Goal: Task Accomplishment & Management: Manage account settings

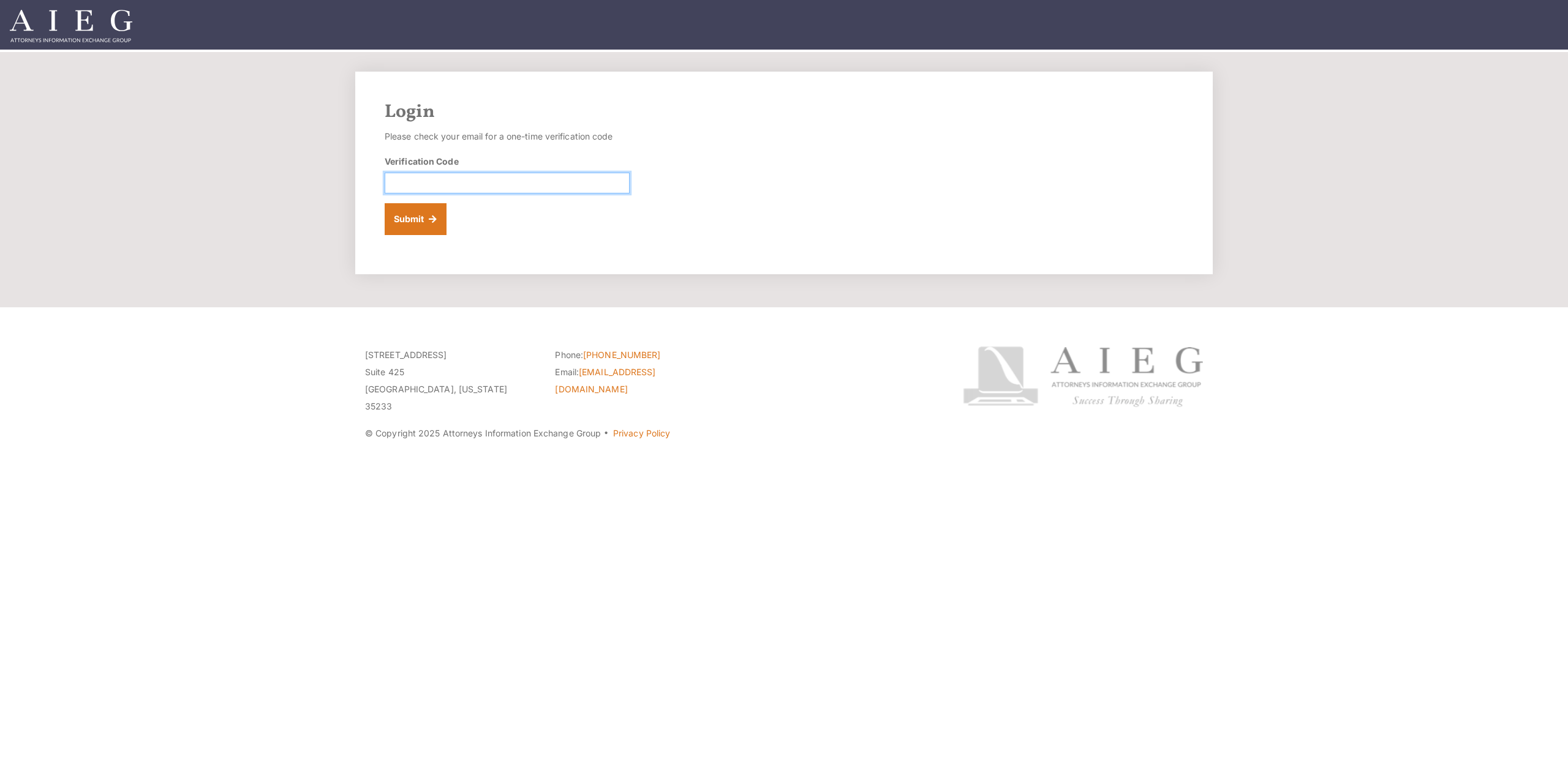
paste input "459937"
type input "459937"
click at [405, 229] on button "Submit" at bounding box center [415, 219] width 62 height 32
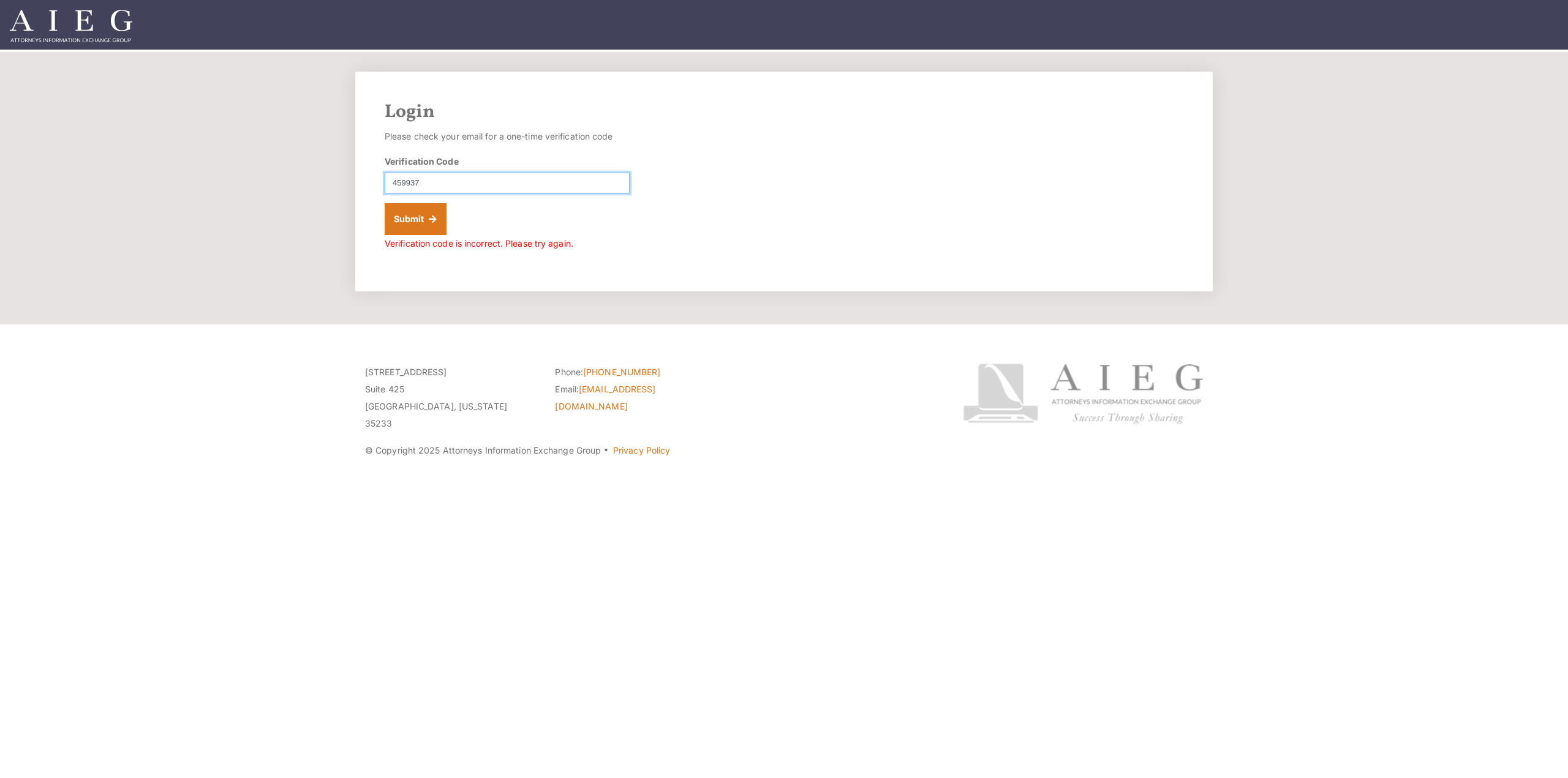
click at [440, 184] on input "459937" at bounding box center [507, 183] width 245 height 21
type input "459937"
click at [411, 212] on button "Submit" at bounding box center [415, 219] width 62 height 32
